Goal: Information Seeking & Learning: Learn about a topic

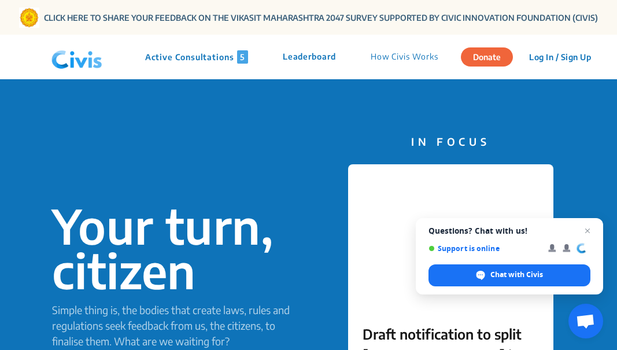
click at [197, 57] on p "Active Consultations 5" at bounding box center [196, 56] width 103 height 13
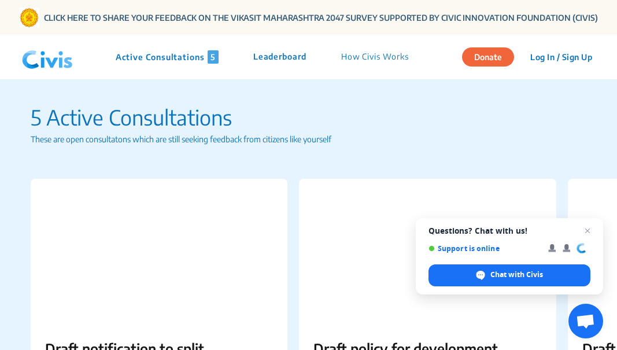
scroll to position [165, 0]
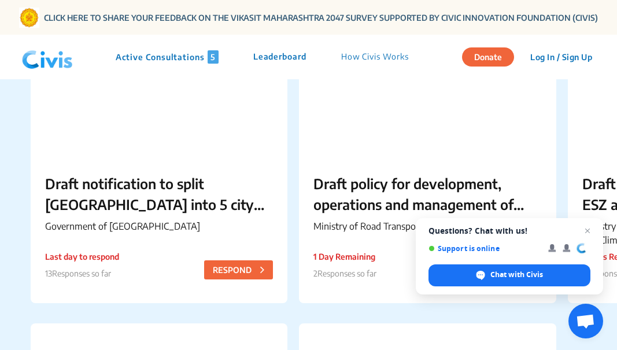
click at [120, 194] on p "Draft notification to split [GEOGRAPHIC_DATA] into 5 city corporations/[GEOGRAP…" at bounding box center [159, 194] width 228 height 42
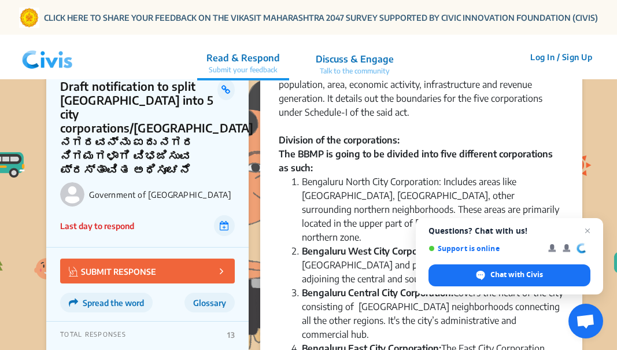
scroll to position [769, 0]
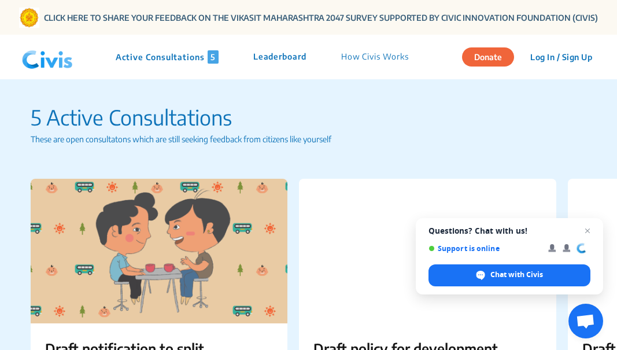
scroll to position [165, 0]
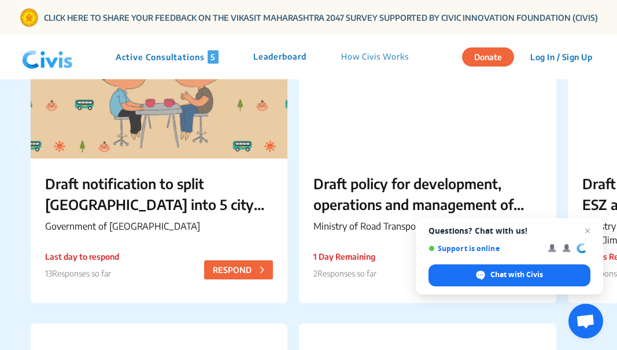
click at [314, 194] on p "Draft policy for development, operations and management of Wayside Amenities on…" at bounding box center [428, 194] width 228 height 42
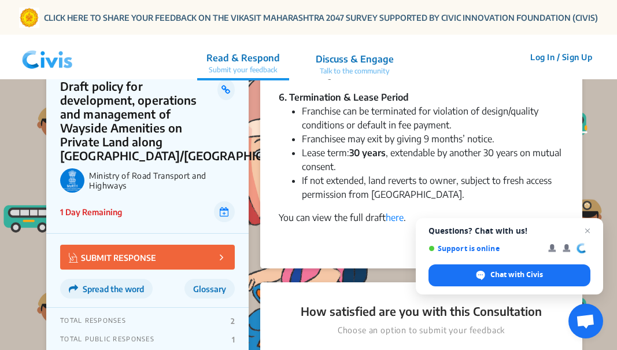
scroll to position [1383, 0]
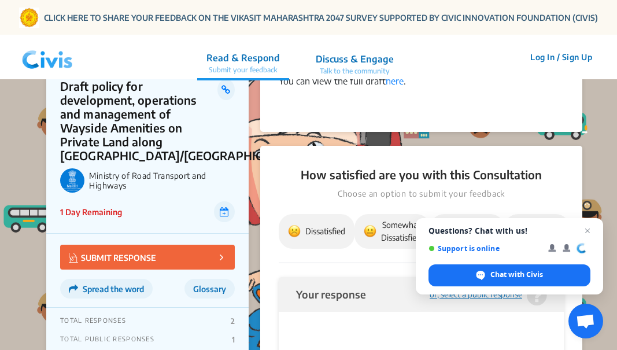
click at [386, 75] on link "here" at bounding box center [395, 81] width 18 height 12
